Goal: Find specific page/section: Find specific page/section

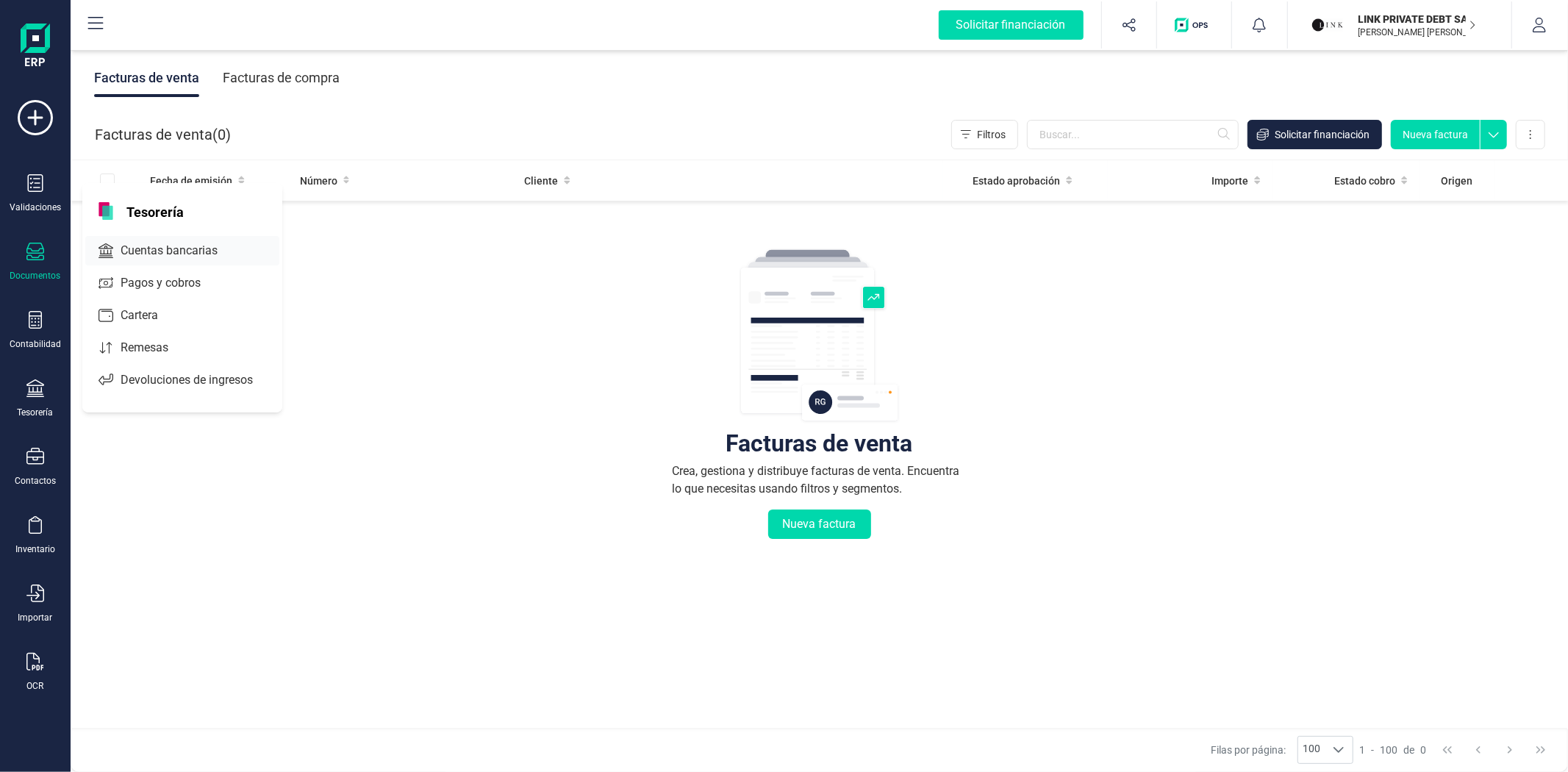
click at [144, 254] on span "Cuentas bancarias" at bounding box center [179, 250] width 129 height 18
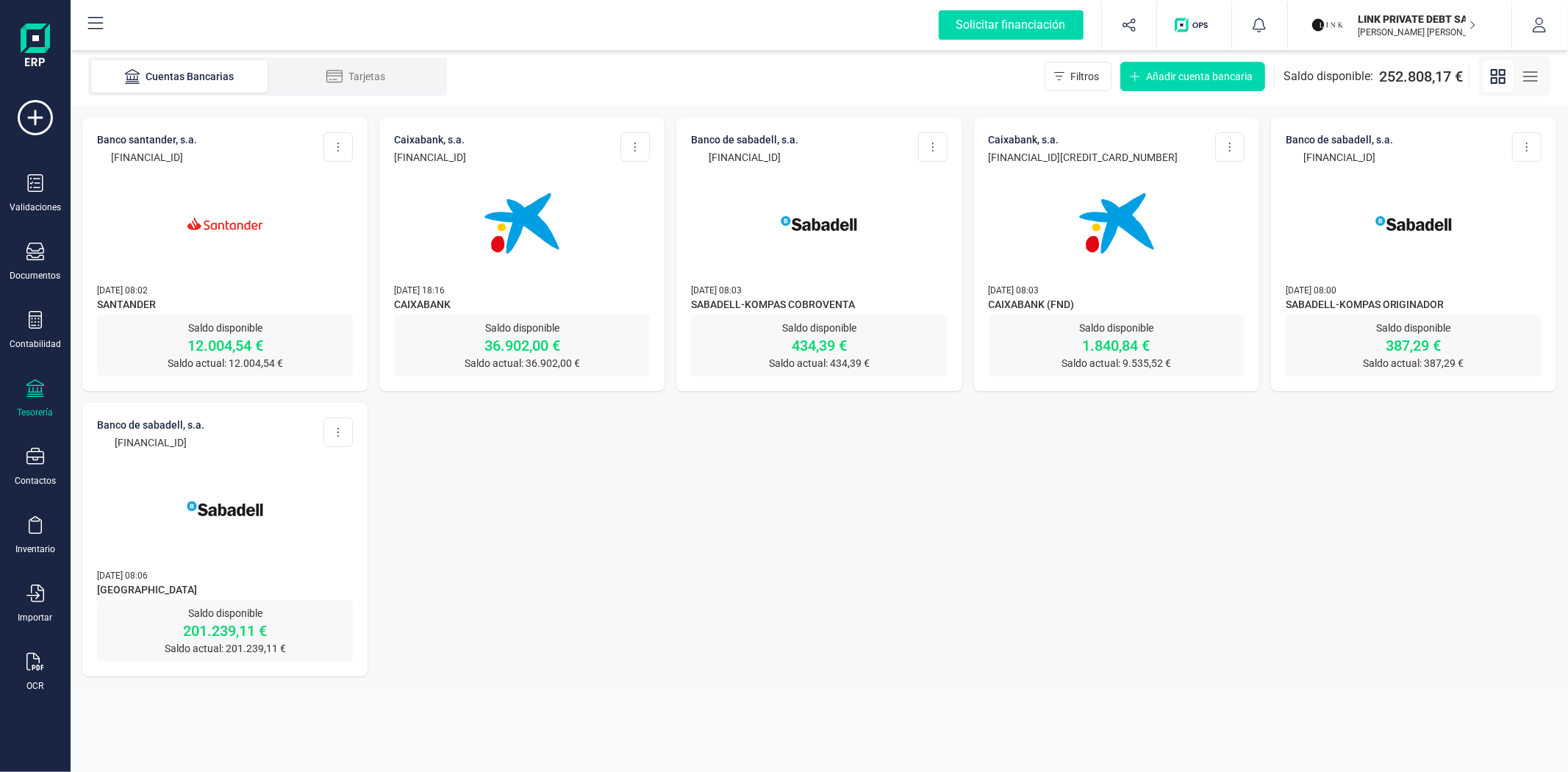
click at [269, 553] on img at bounding box center [225, 508] width 124 height 124
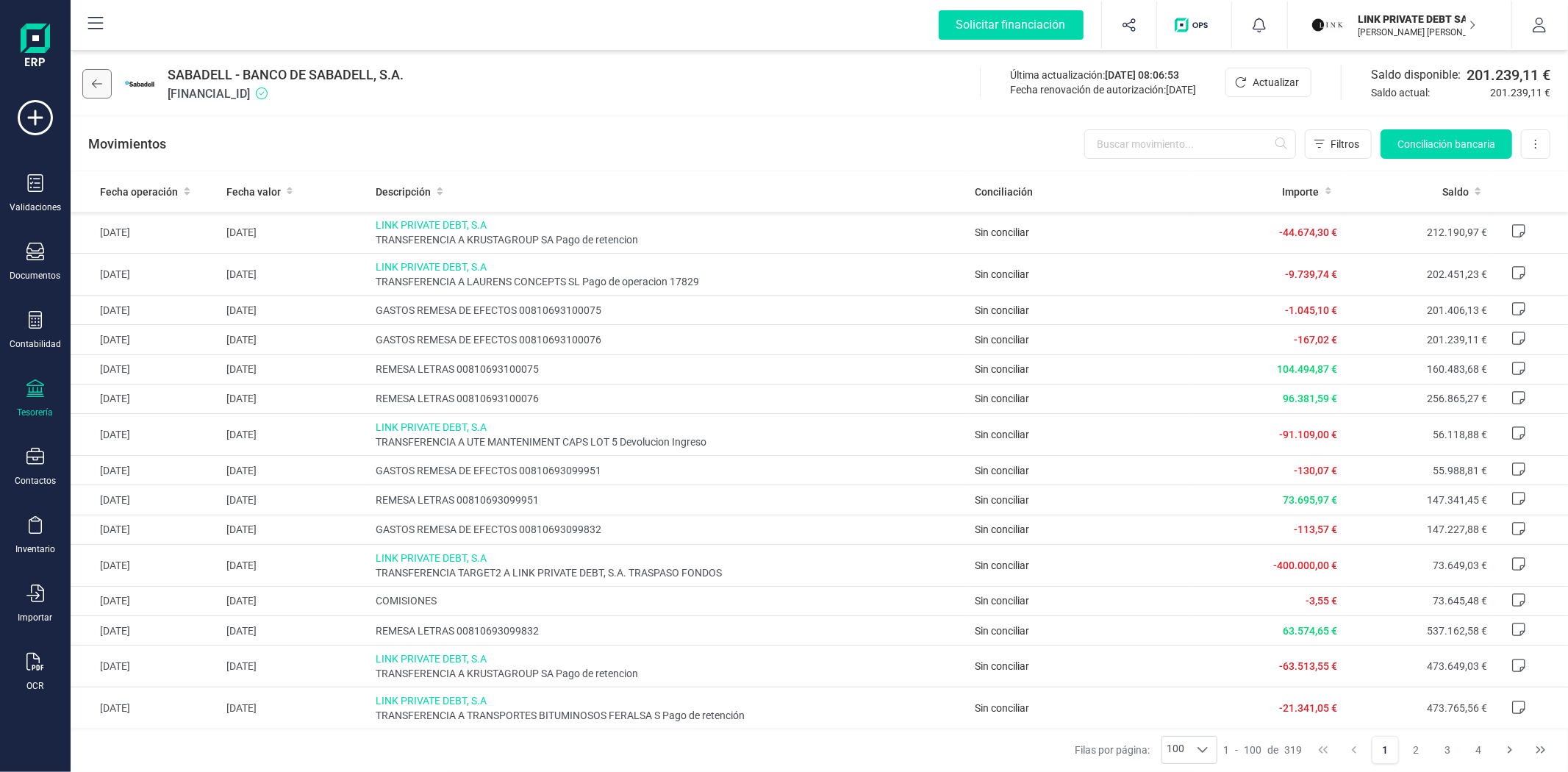
click at [97, 84] on icon at bounding box center [96, 83] width 10 height 8
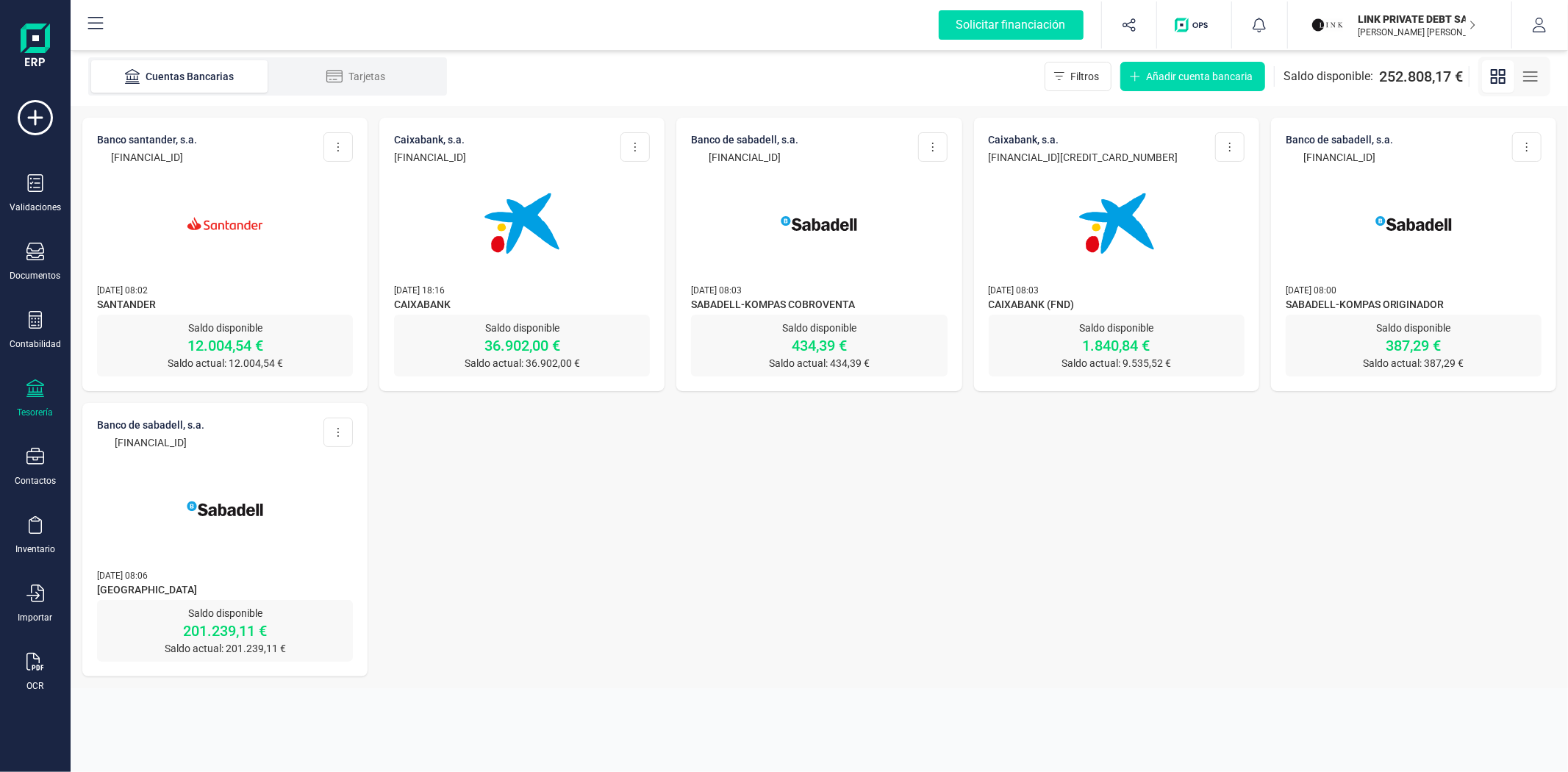
click at [137, 193] on div at bounding box center [225, 215] width 256 height 100
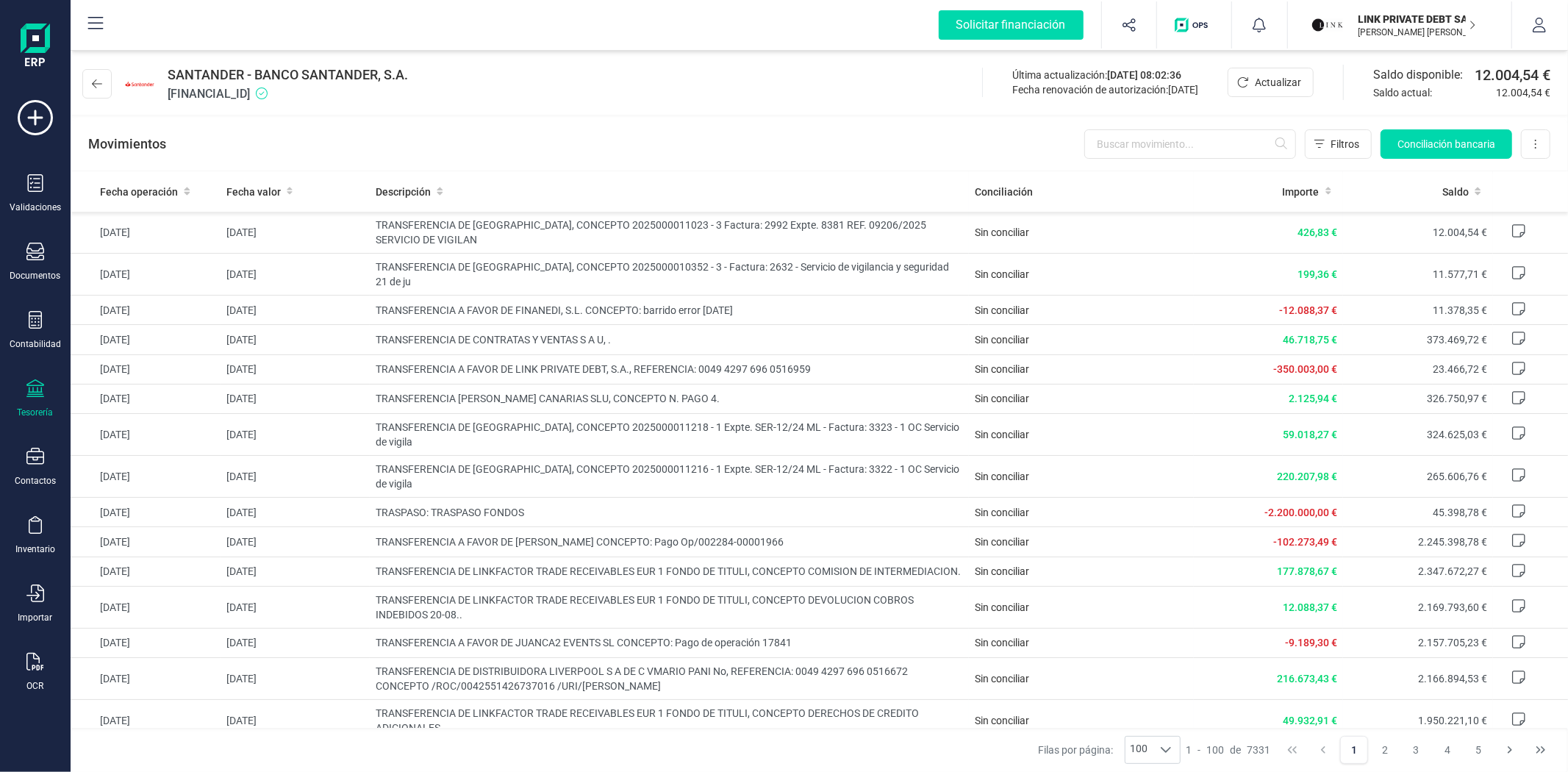
click at [566, 78] on div "SANTANDER - BANCO SANTANDER, S.A. [FINANCIAL_ID] Última actualización: [DATE] 0…" at bounding box center [819, 81] width 1497 height 68
